Goal: Find specific page/section: Find specific page/section

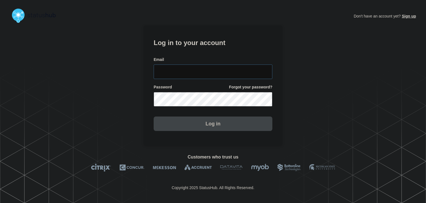
type input "amanda.mckeehan@conexon.us"
click at [193, 122] on button "Log in" at bounding box center [213, 123] width 119 height 14
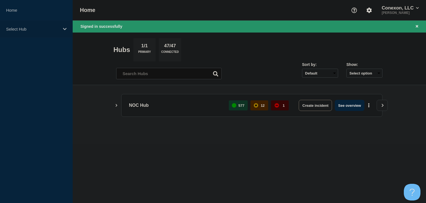
click at [43, 32] on div "Select Hub" at bounding box center [36, 29] width 73 height 17
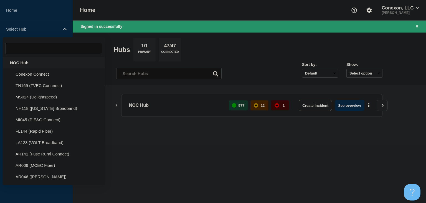
click at [25, 67] on div "NOC Hub" at bounding box center [54, 62] width 102 height 11
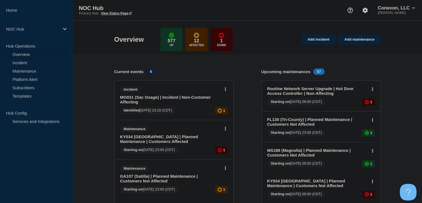
click at [27, 70] on link "Maintenance" at bounding box center [33, 71] width 67 height 8
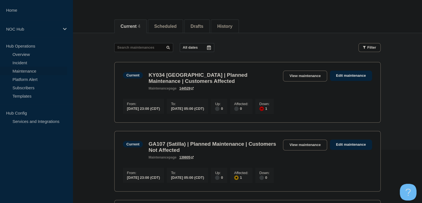
scroll to position [55, 0]
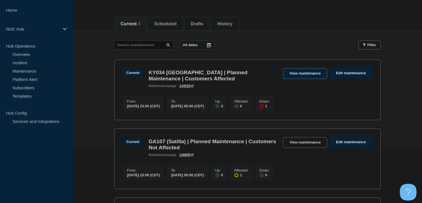
click at [297, 74] on link "View maintenance" at bounding box center [305, 73] width 44 height 11
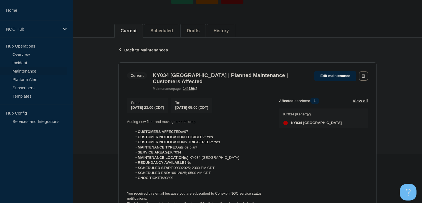
scroll to position [55, 0]
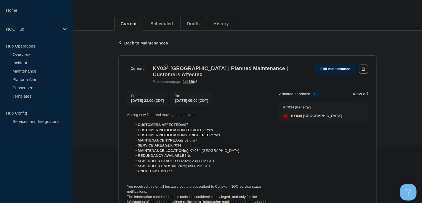
click at [26, 52] on link "Overview" at bounding box center [33, 54] width 67 height 8
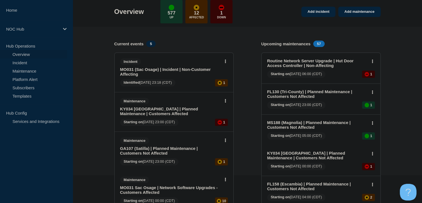
scroll to position [55, 0]
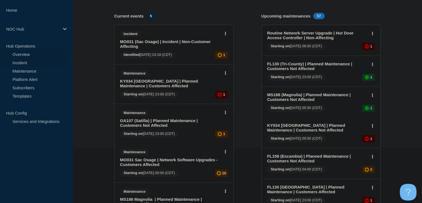
click at [14, 62] on link "Incident" at bounding box center [33, 62] width 67 height 8
